Goal: Task Accomplishment & Management: Use online tool/utility

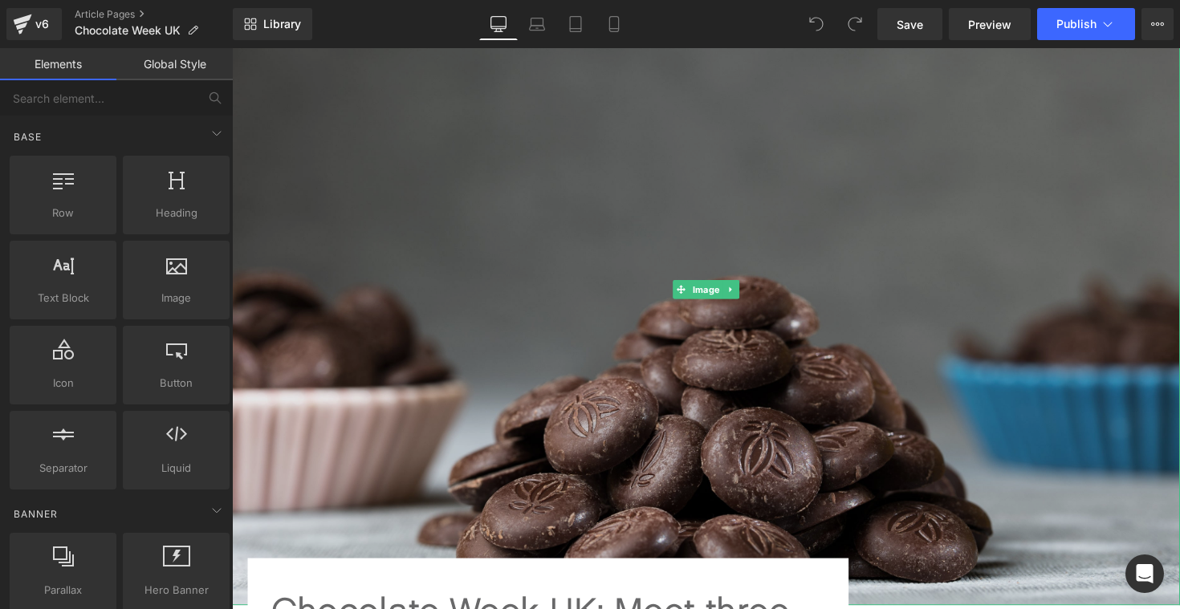
scroll to position [198, 0]
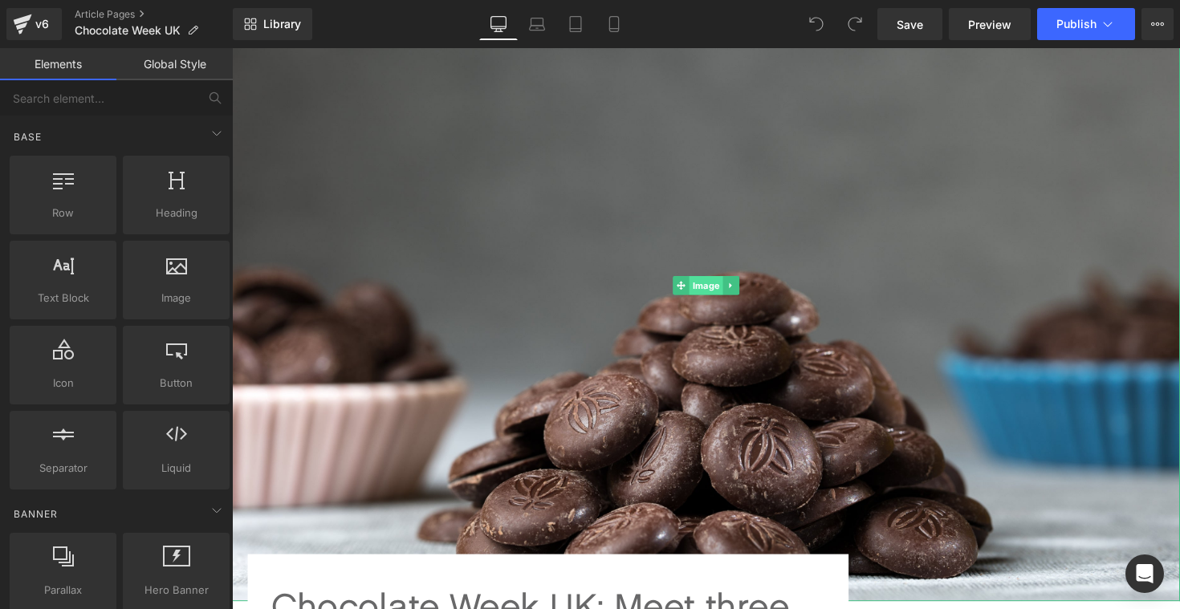
click at [715, 287] on span "Image" at bounding box center [718, 291] width 35 height 19
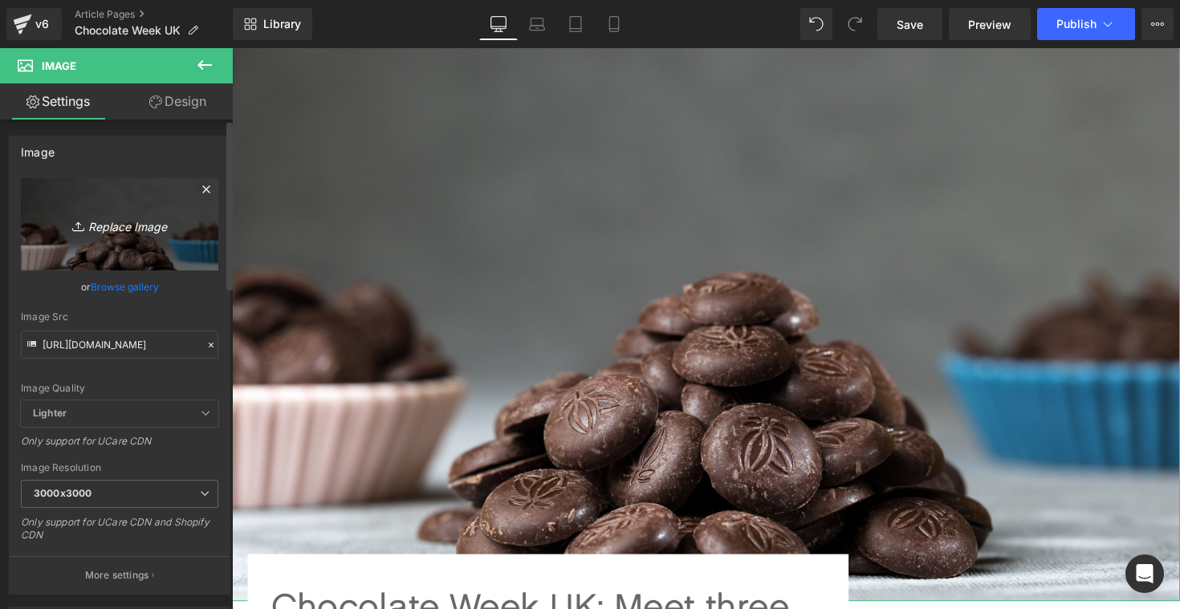
click at [140, 230] on icon "Replace Image" at bounding box center [119, 224] width 128 height 20
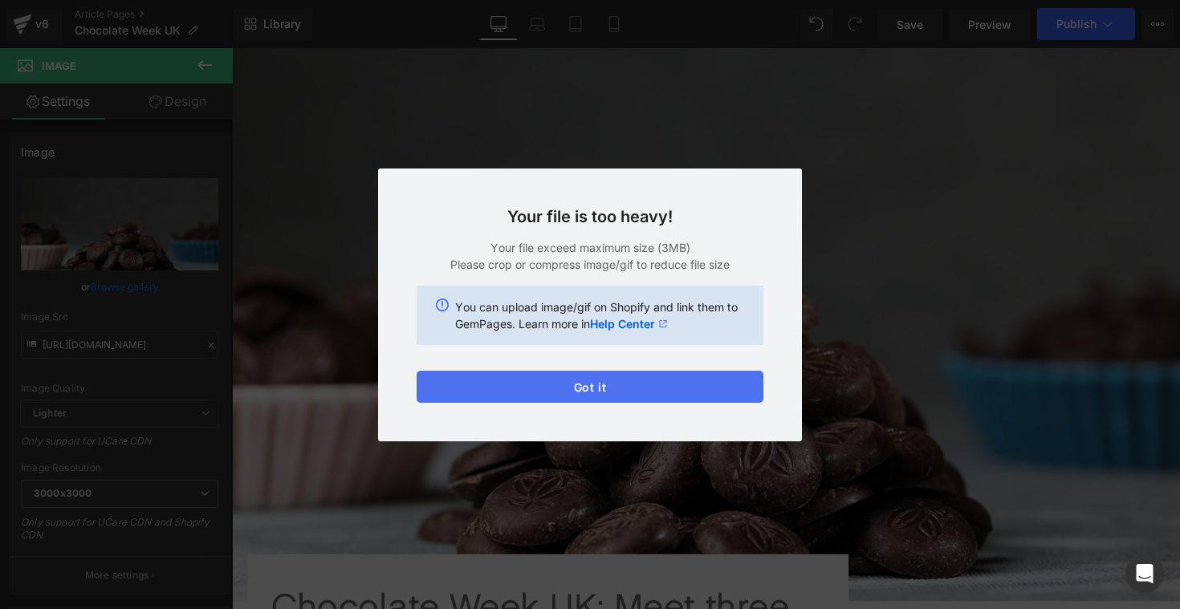
click at [616, 384] on button "Got it" at bounding box center [590, 387] width 347 height 32
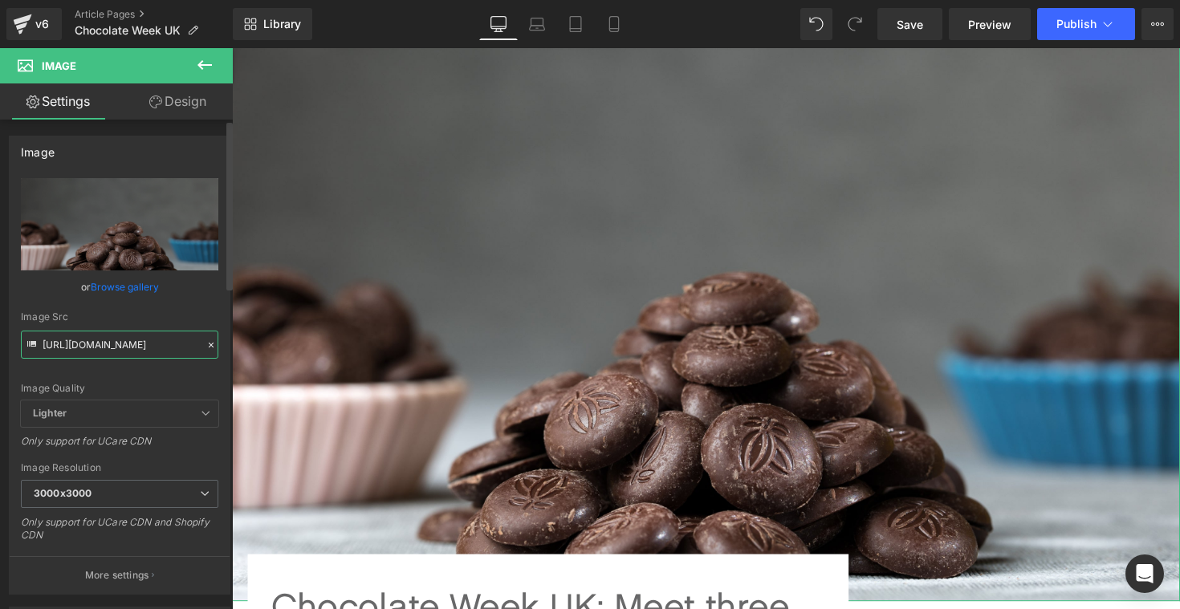
click at [84, 344] on input "[URL][DOMAIN_NAME]" at bounding box center [119, 345] width 197 height 28
click at [158, 348] on input "[URL][DOMAIN_NAME]" at bounding box center [119, 345] width 197 height 28
paste input "website_collage.png?v=1759994006"
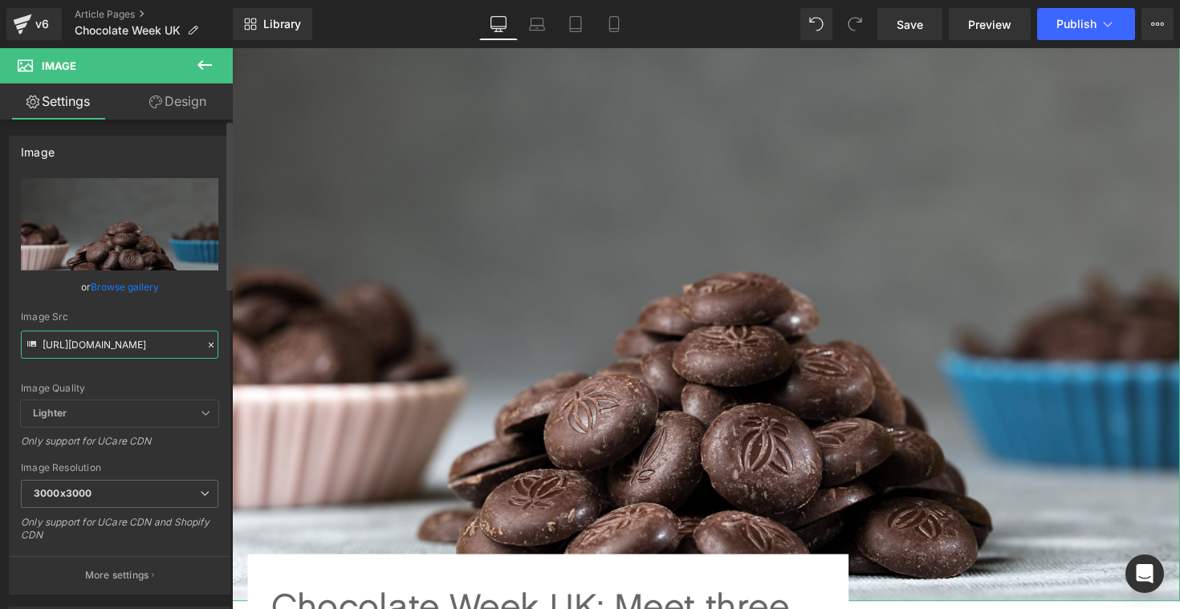
scroll to position [0, 267]
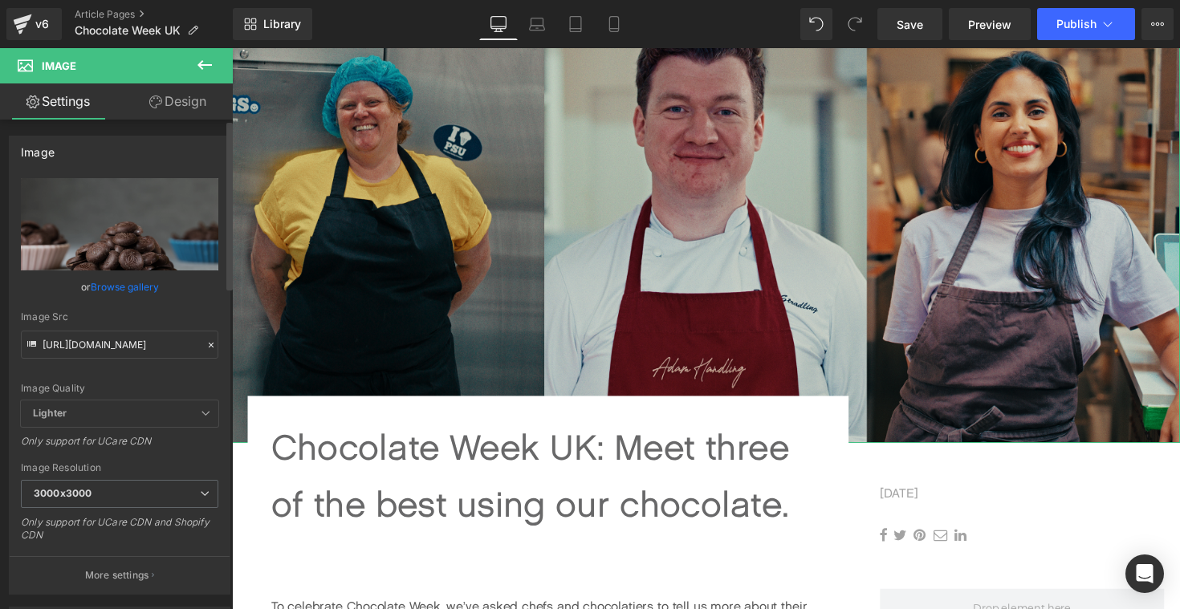
click at [201, 372] on div "Image Quality Lighter Lightest Lighter Lighter Lightest Only support for UCare …" at bounding box center [119, 289] width 197 height 222
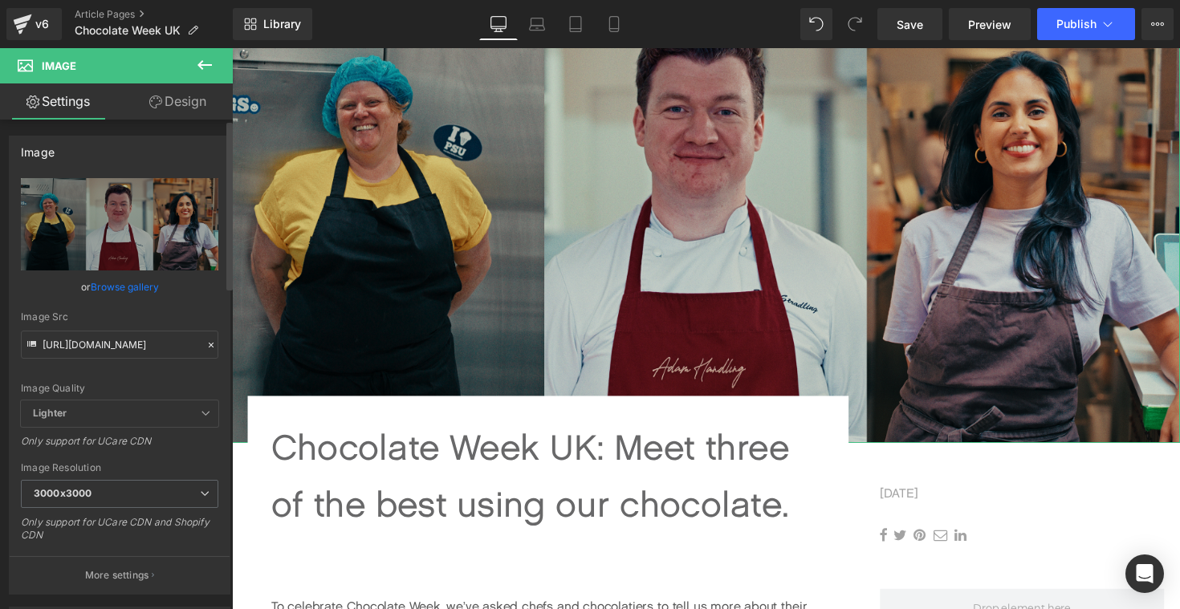
type input "[URL][DOMAIN_NAME]"
click at [912, 20] on span "Save" at bounding box center [910, 24] width 26 height 17
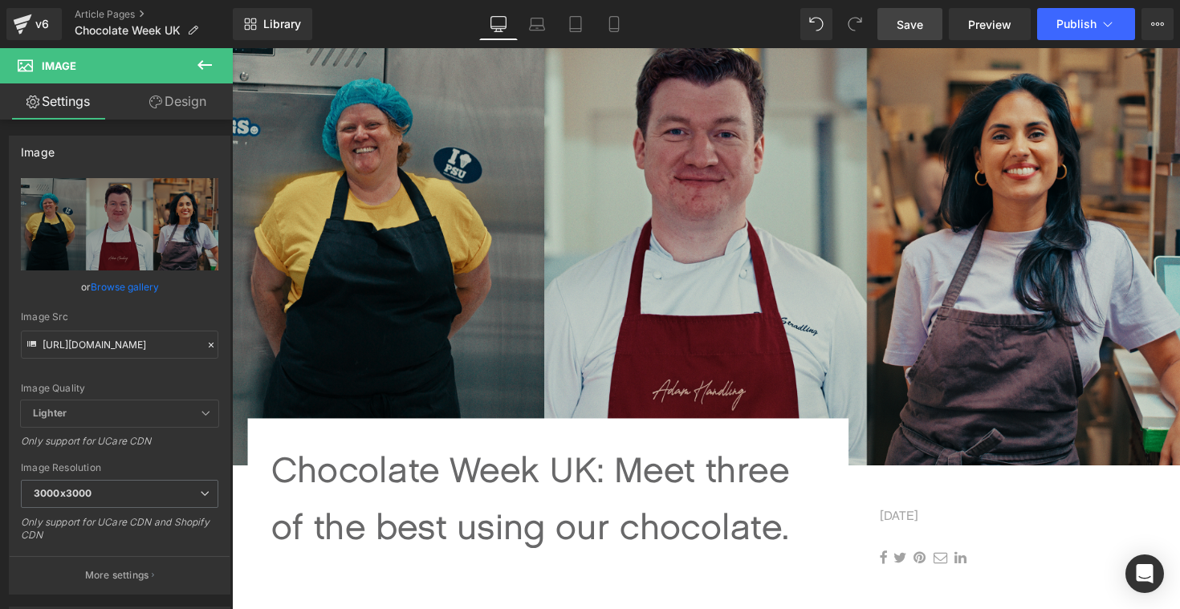
scroll to position [169, 0]
